Goal: Task Accomplishment & Management: Manage account settings

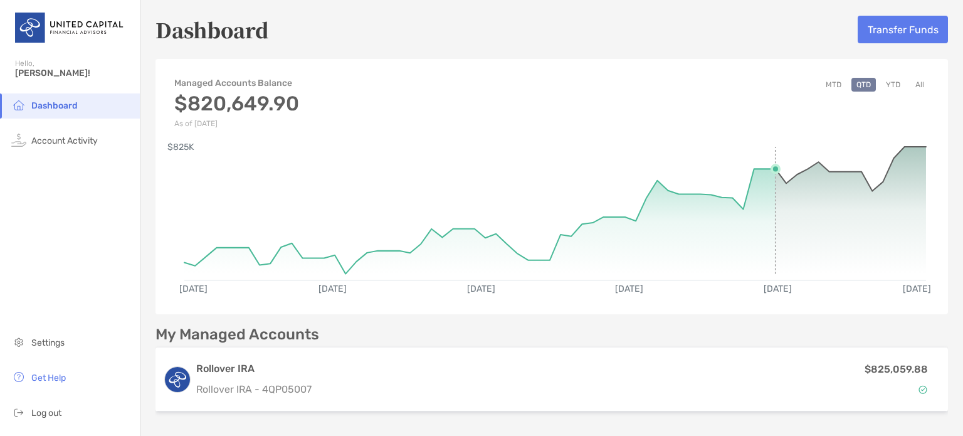
click at [763, 215] on rect at bounding box center [555, 207] width 742 height 120
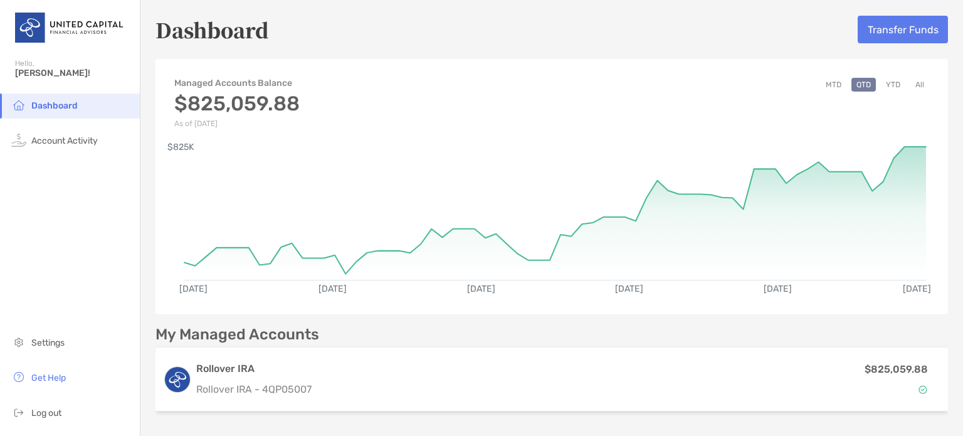
click at [883, 82] on button "YTD" at bounding box center [893, 85] width 24 height 14
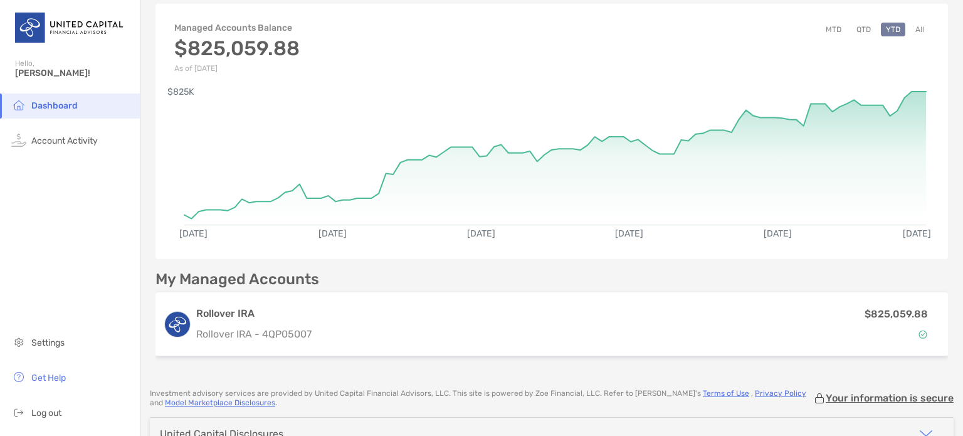
scroll to position [36, 0]
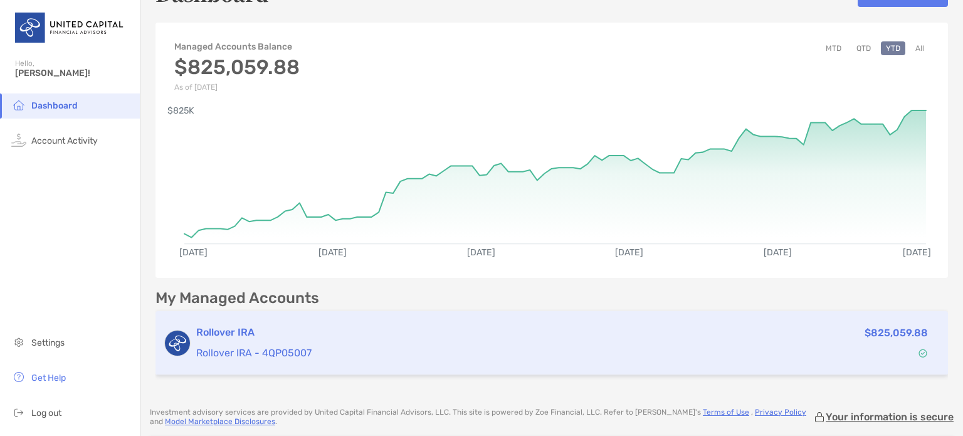
click at [344, 336] on h3 "Rollover IRA" at bounding box center [444, 332] width 496 height 15
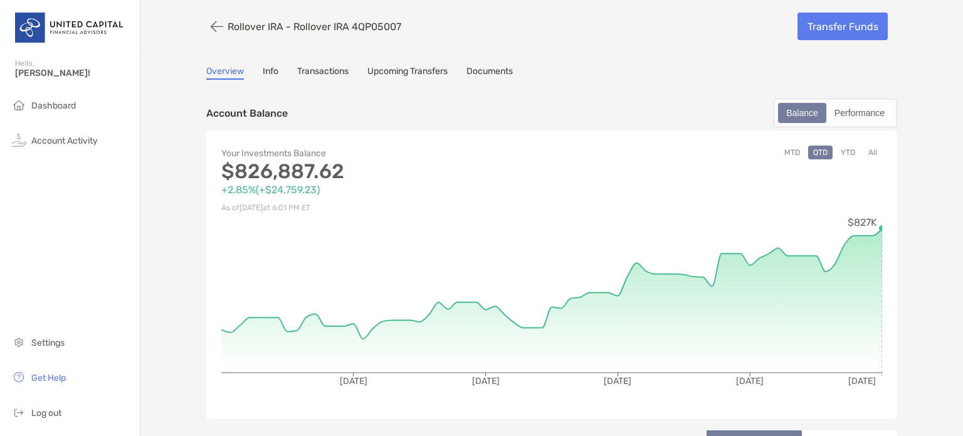
click at [844, 149] on button "YTD" at bounding box center [848, 153] width 24 height 14
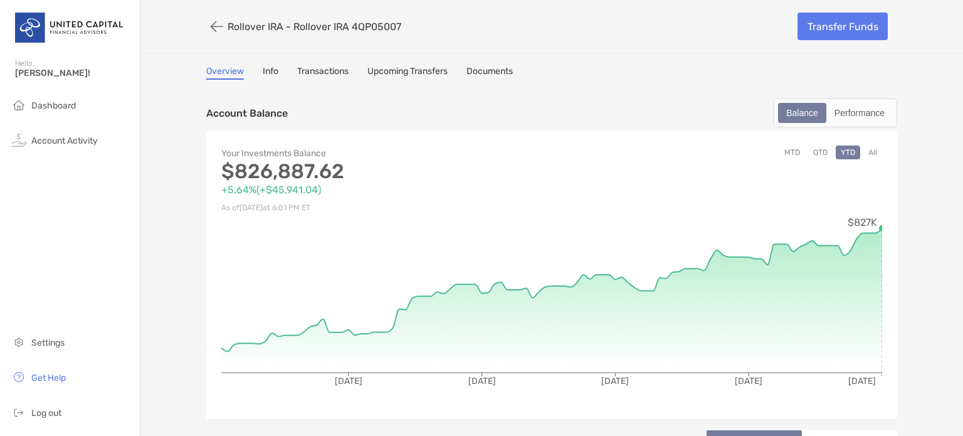
click at [879, 226] on div "Your Investments Balance $826,887.62 +5.64% ( +$45,941.04 ) As of [DATE] 6:01 P…" at bounding box center [551, 274] width 691 height 289
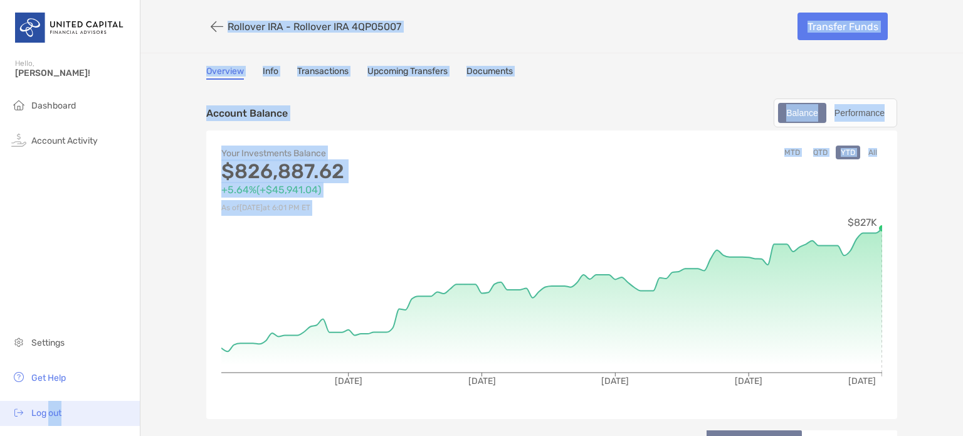
drag, startPoint x: 287, startPoint y: 216, endPoint x: 50, endPoint y: 413, distance: 308.6
click at [50, 413] on div "Account Details Hello, [PERSON_NAME]! Dashboard Account Activity Settings Get H…" at bounding box center [481, 218] width 963 height 436
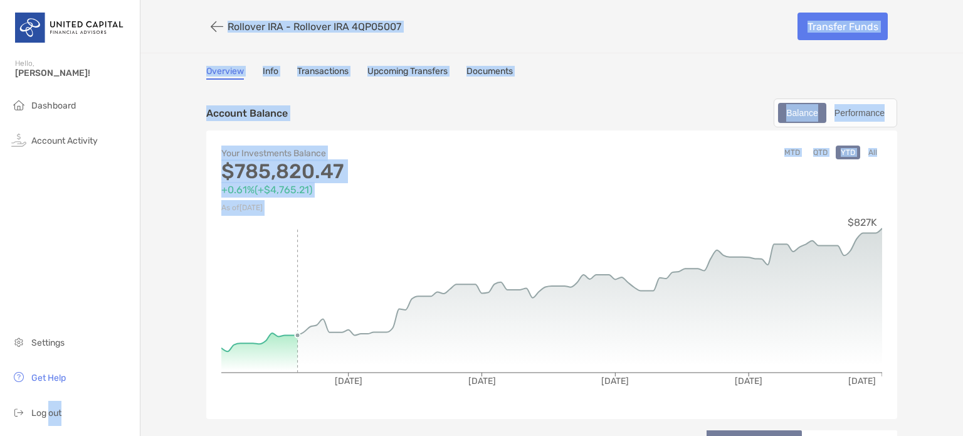
click at [291, 248] on icon "[DATE] [DATE] [DATE] [DATE] [DATE] $827K" at bounding box center [551, 310] width 661 height 188
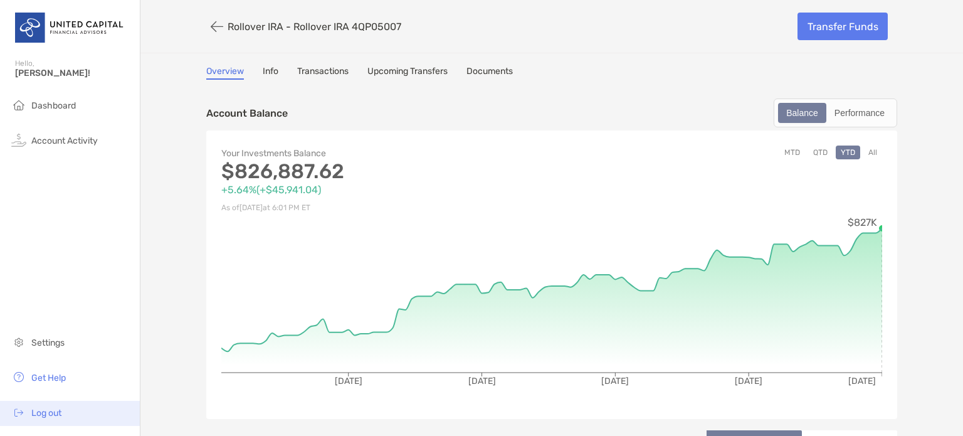
click at [53, 411] on span "Log out" at bounding box center [46, 413] width 30 height 11
